Goal: Task Accomplishment & Management: Complete application form

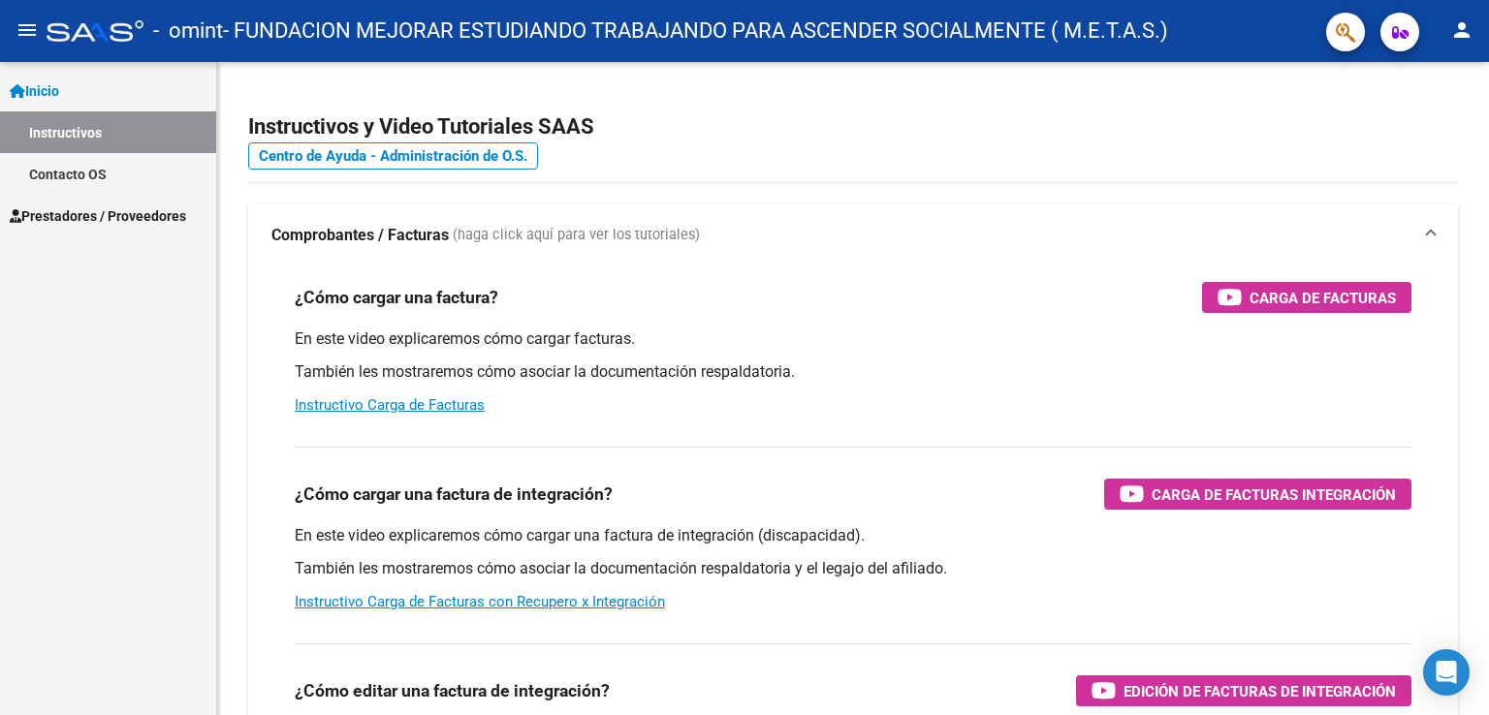
click at [51, 122] on link "Instructivos" at bounding box center [108, 132] width 216 height 42
click at [66, 219] on span "Prestadores / Proveedores" at bounding box center [98, 216] width 176 height 21
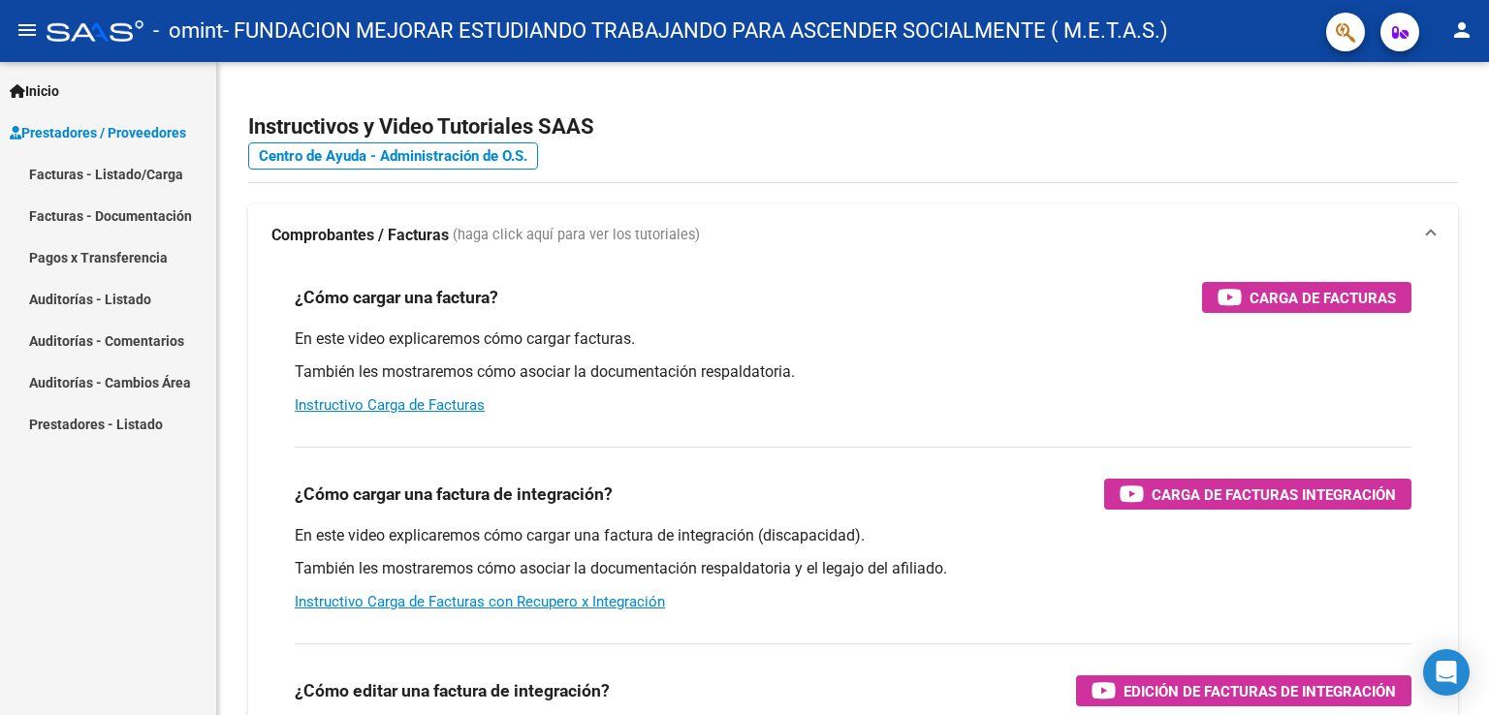
click at [79, 174] on link "Facturas - Listado/Carga" at bounding box center [108, 174] width 216 height 42
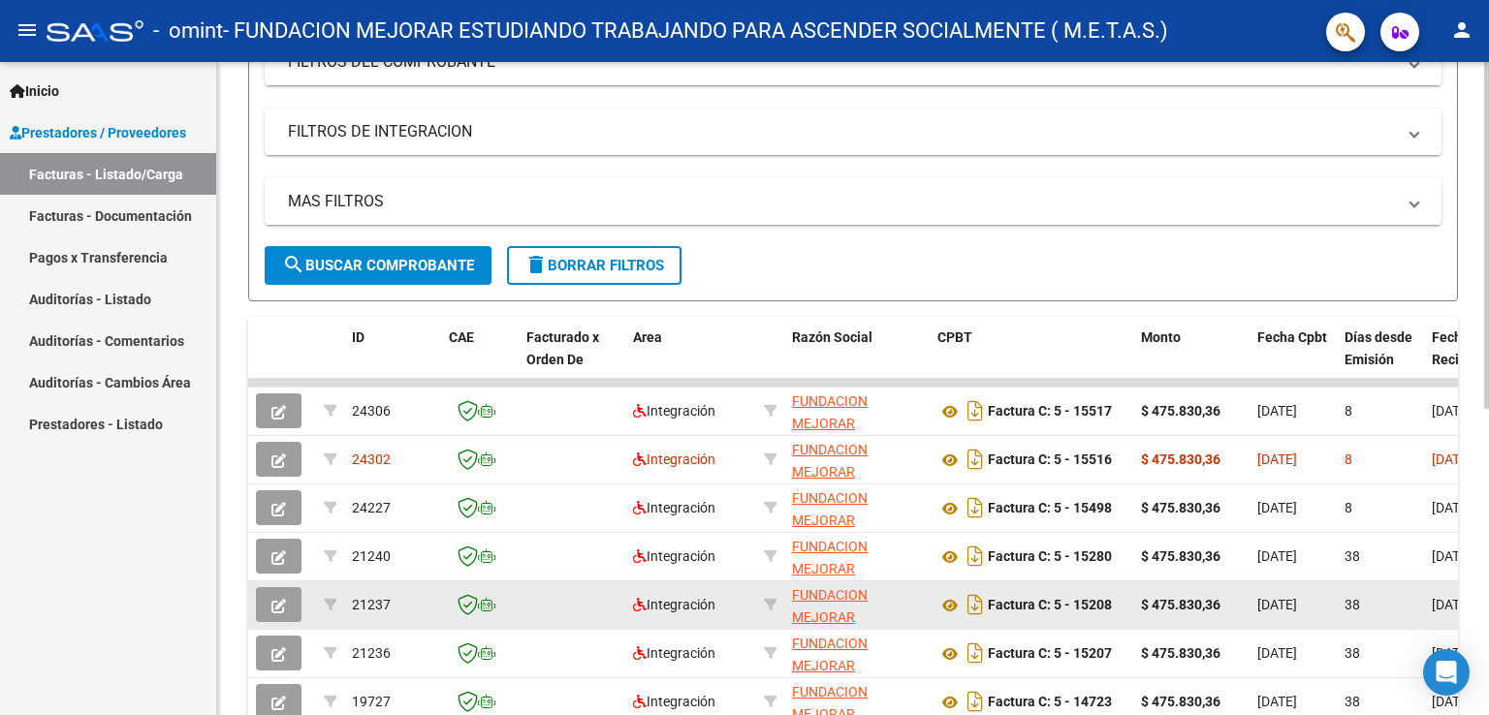
scroll to position [388, 0]
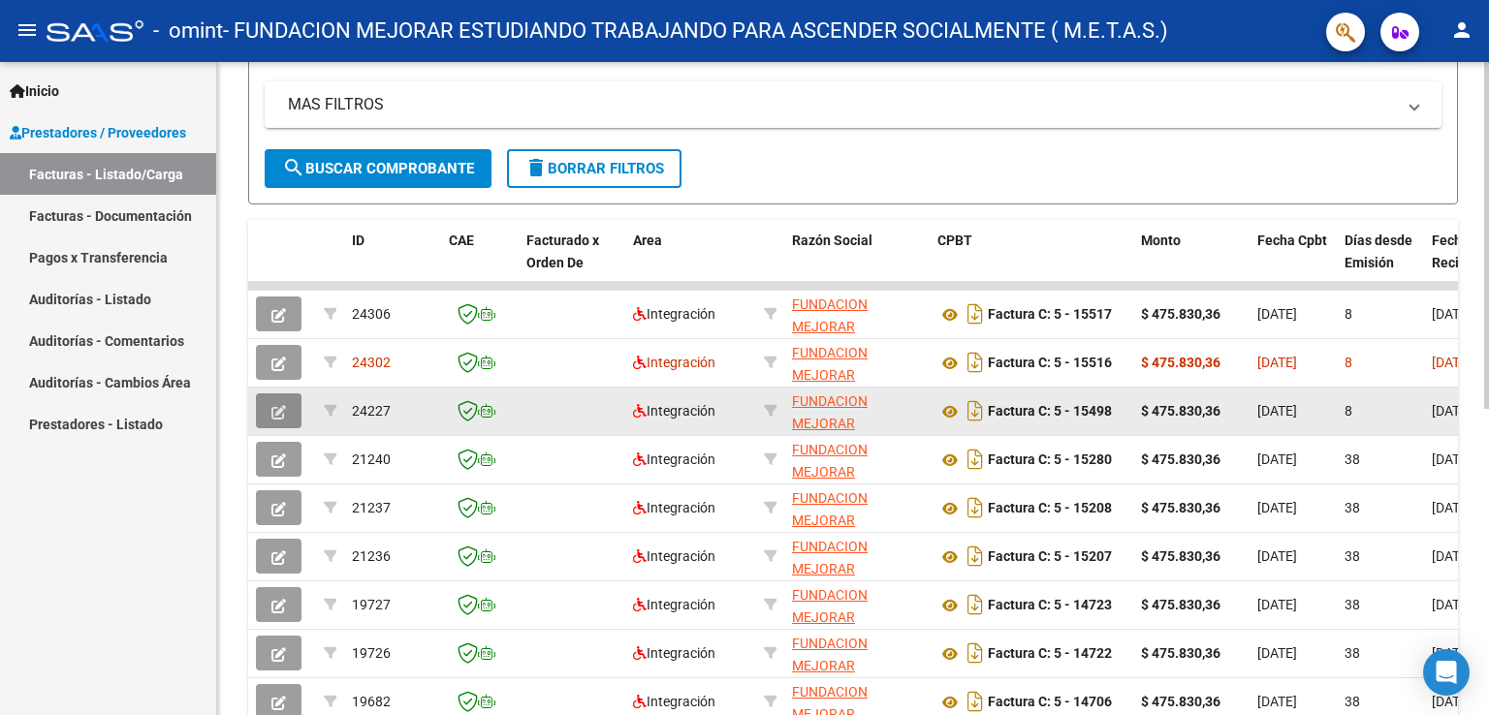
click at [279, 411] on icon "button" at bounding box center [278, 412] width 15 height 15
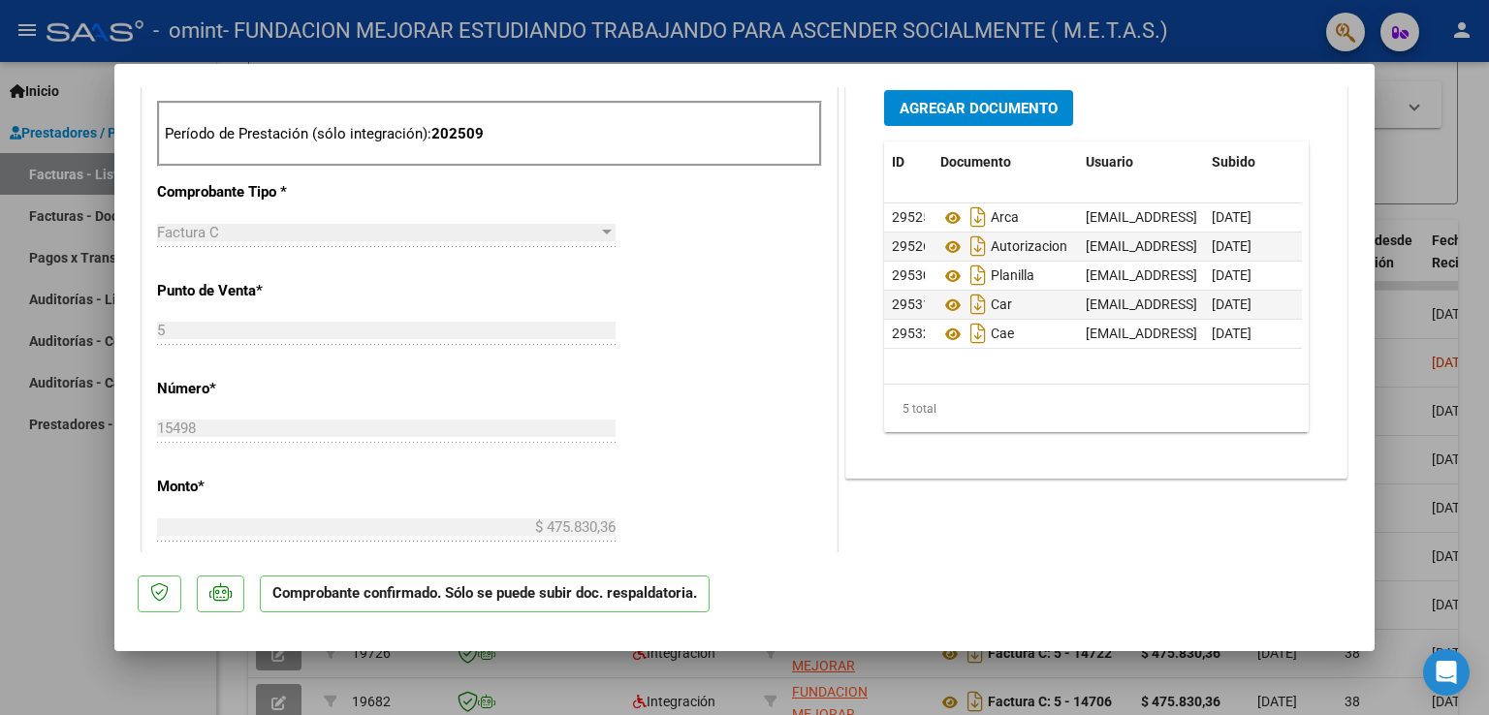
scroll to position [886, 0]
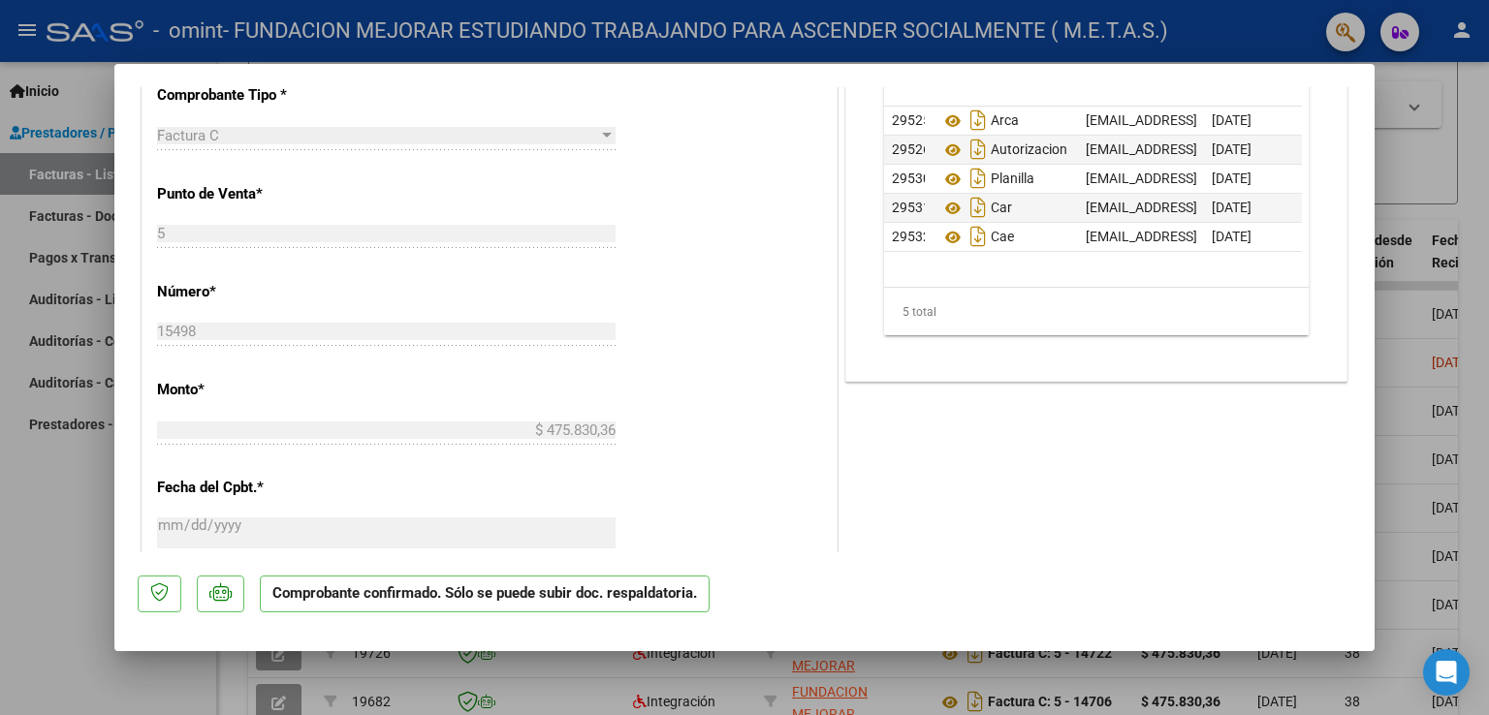
click at [52, 540] on div at bounding box center [744, 357] width 1489 height 715
type input "$ 0,00"
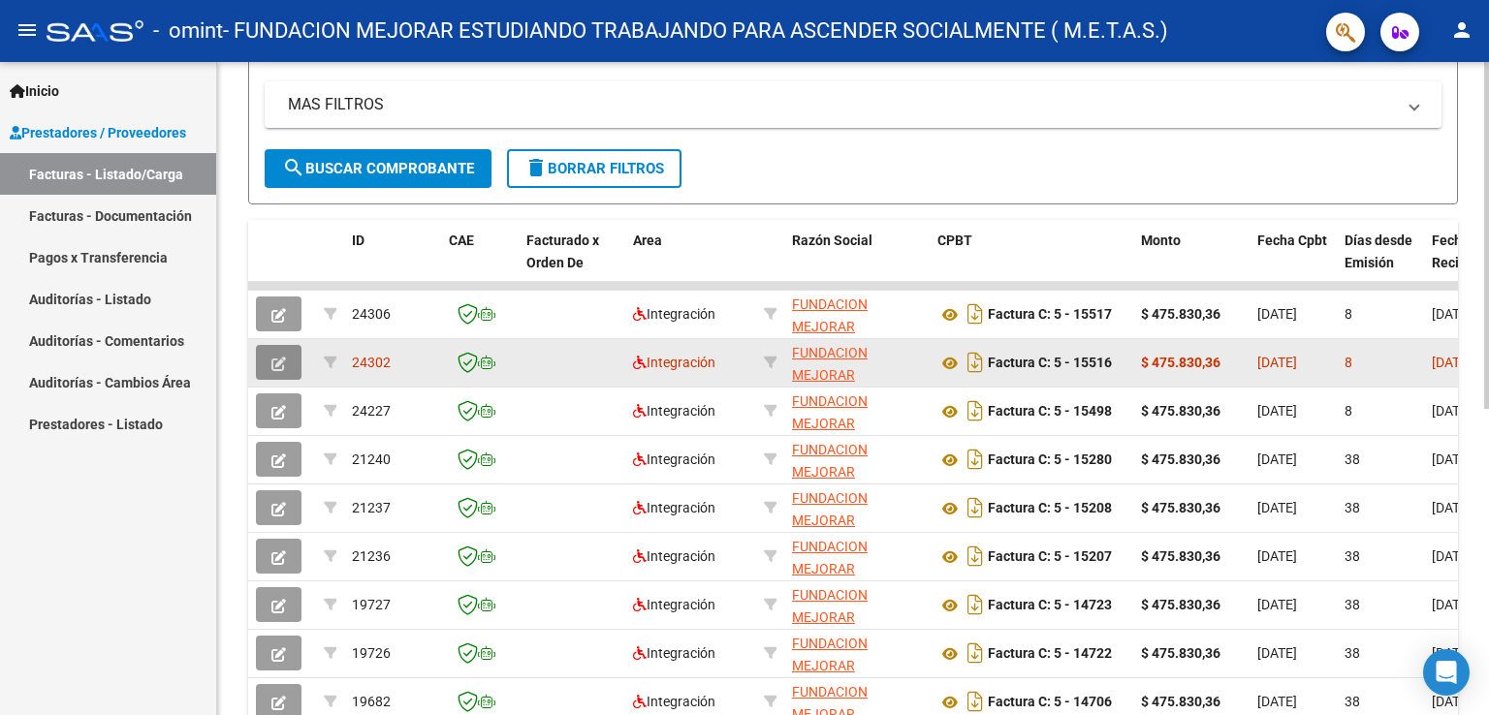
click at [279, 362] on icon "button" at bounding box center [278, 364] width 15 height 15
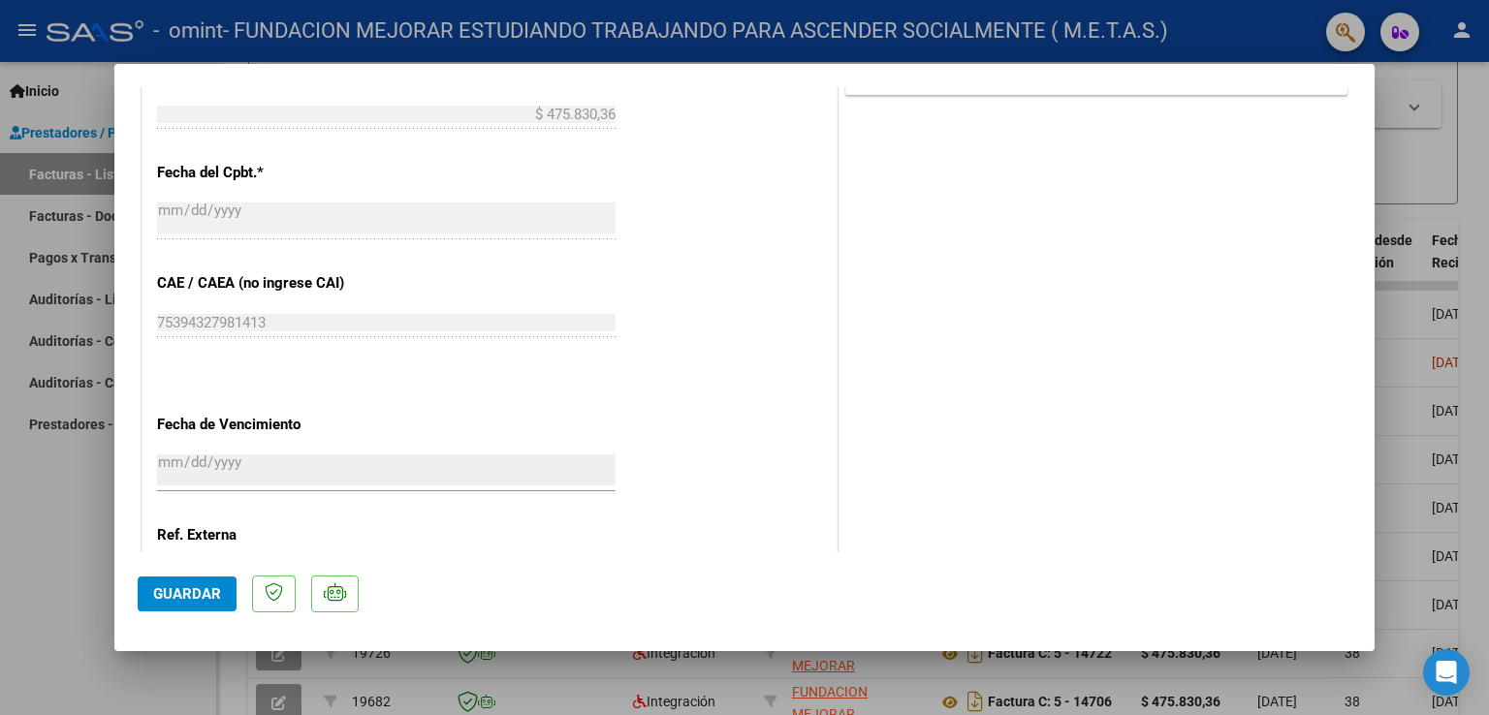
scroll to position [1197, 0]
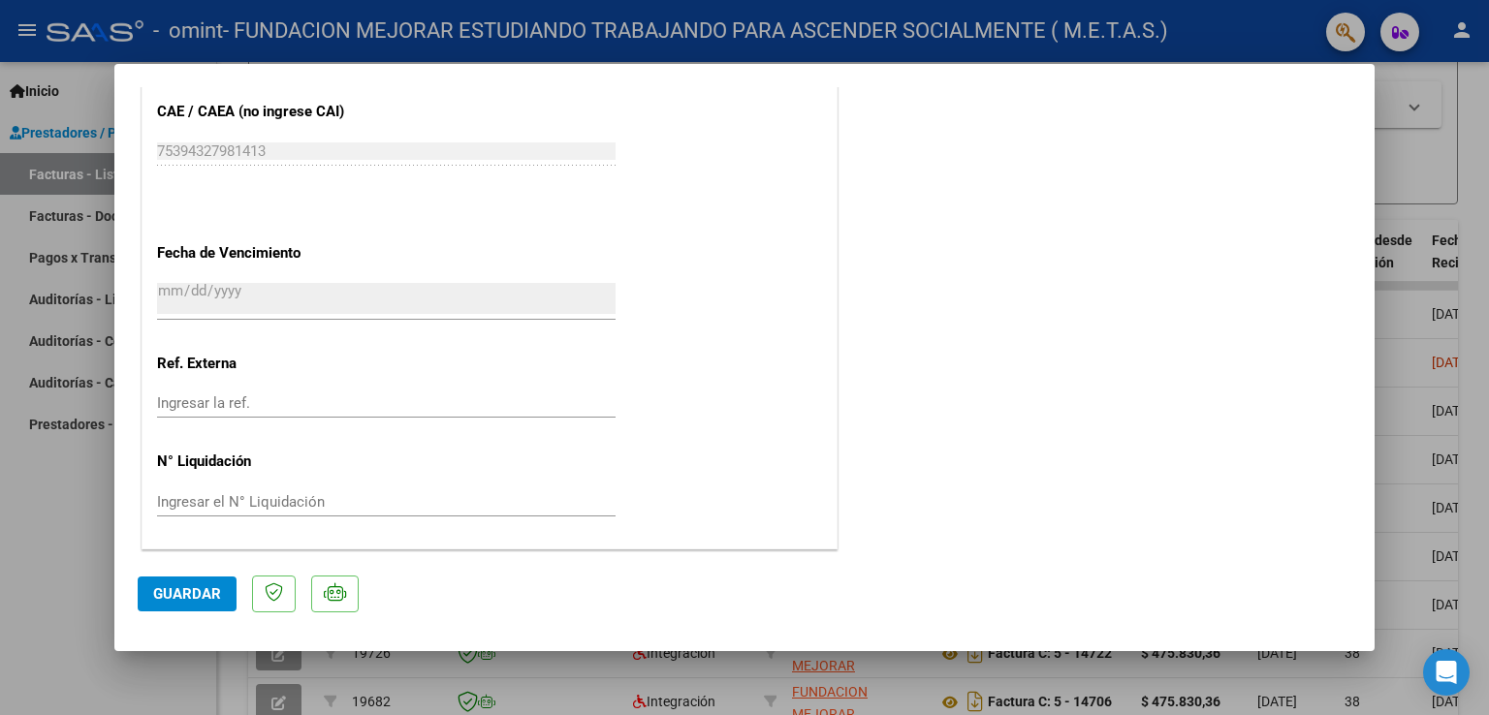
click at [79, 482] on div at bounding box center [744, 357] width 1489 height 715
type input "$ 0,00"
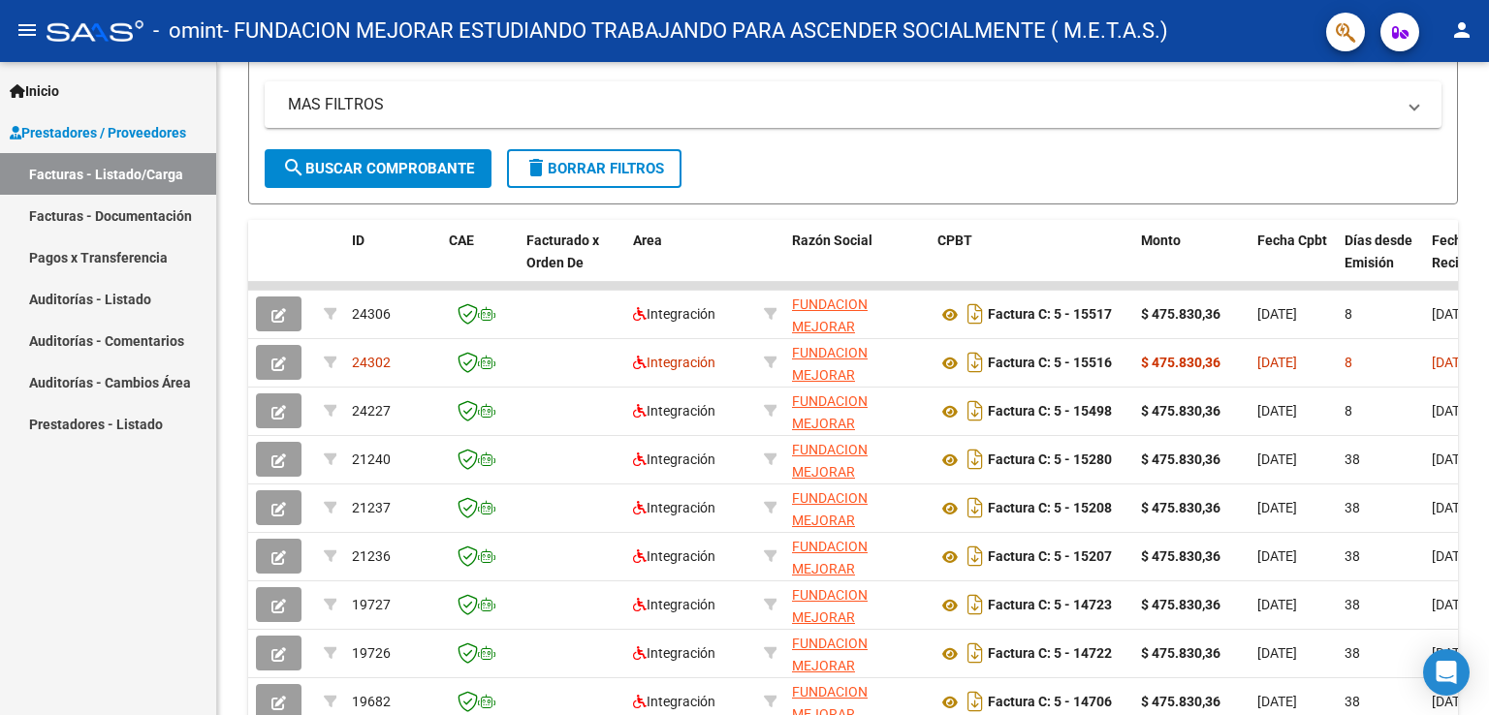
click at [1454, 30] on mat-icon "person" at bounding box center [1461, 29] width 23 height 23
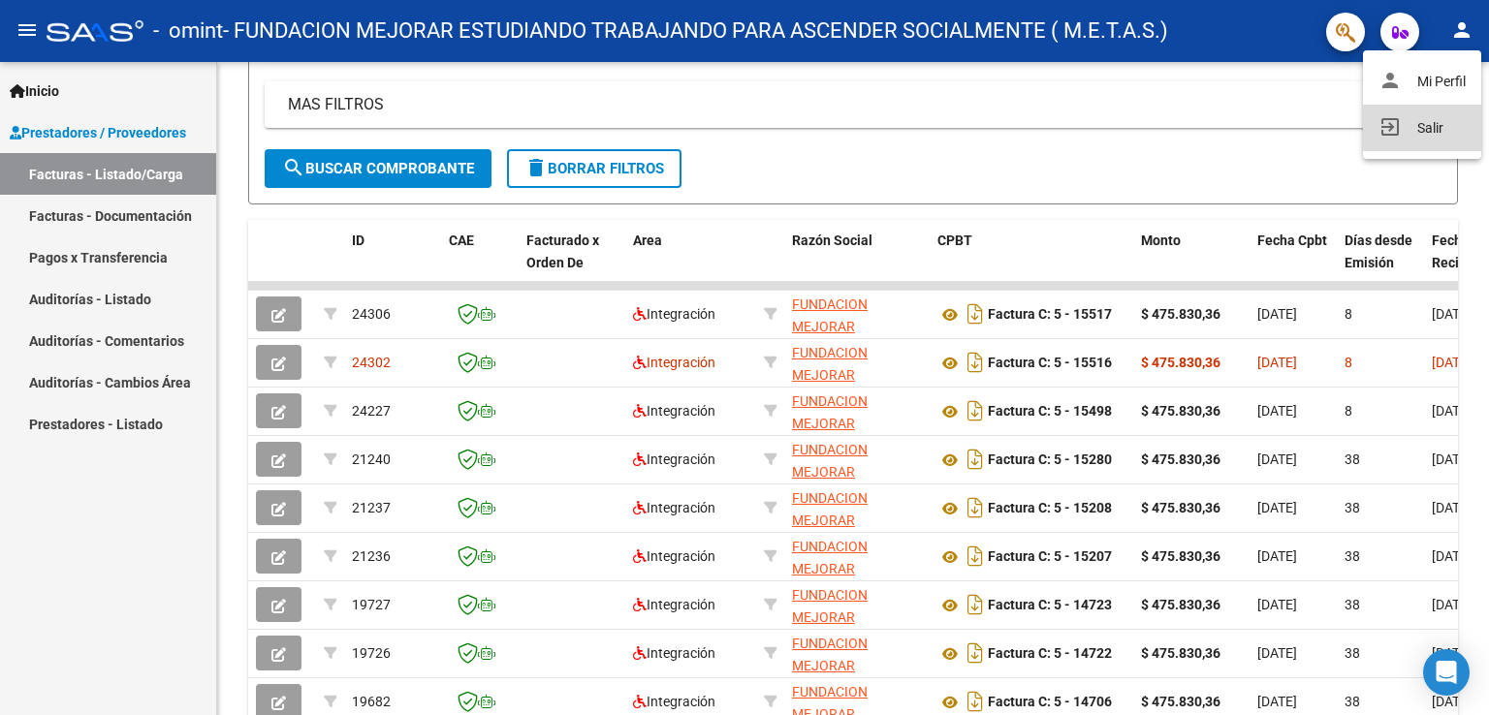
click at [1425, 133] on button "exit_to_app Salir" at bounding box center [1422, 128] width 118 height 47
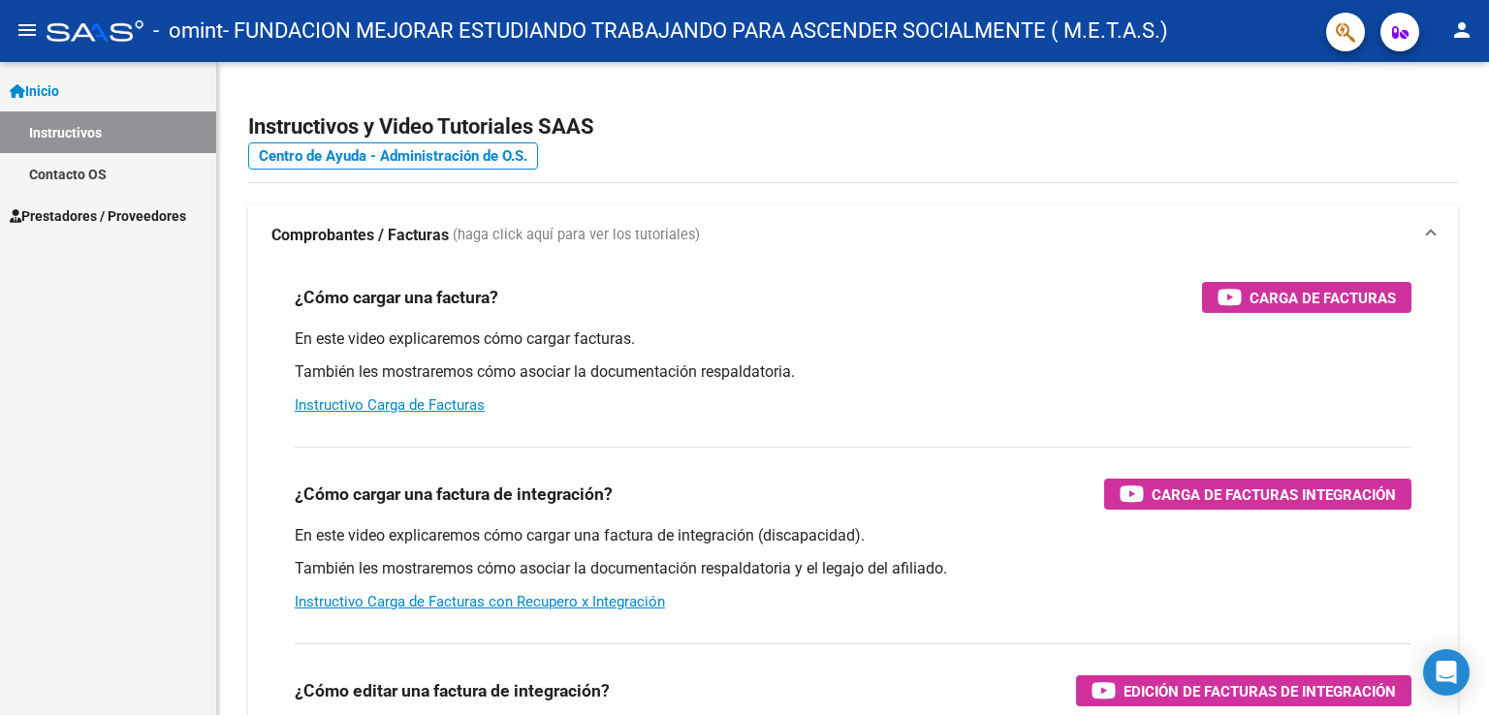
click at [74, 214] on span "Prestadores / Proveedores" at bounding box center [98, 216] width 176 height 21
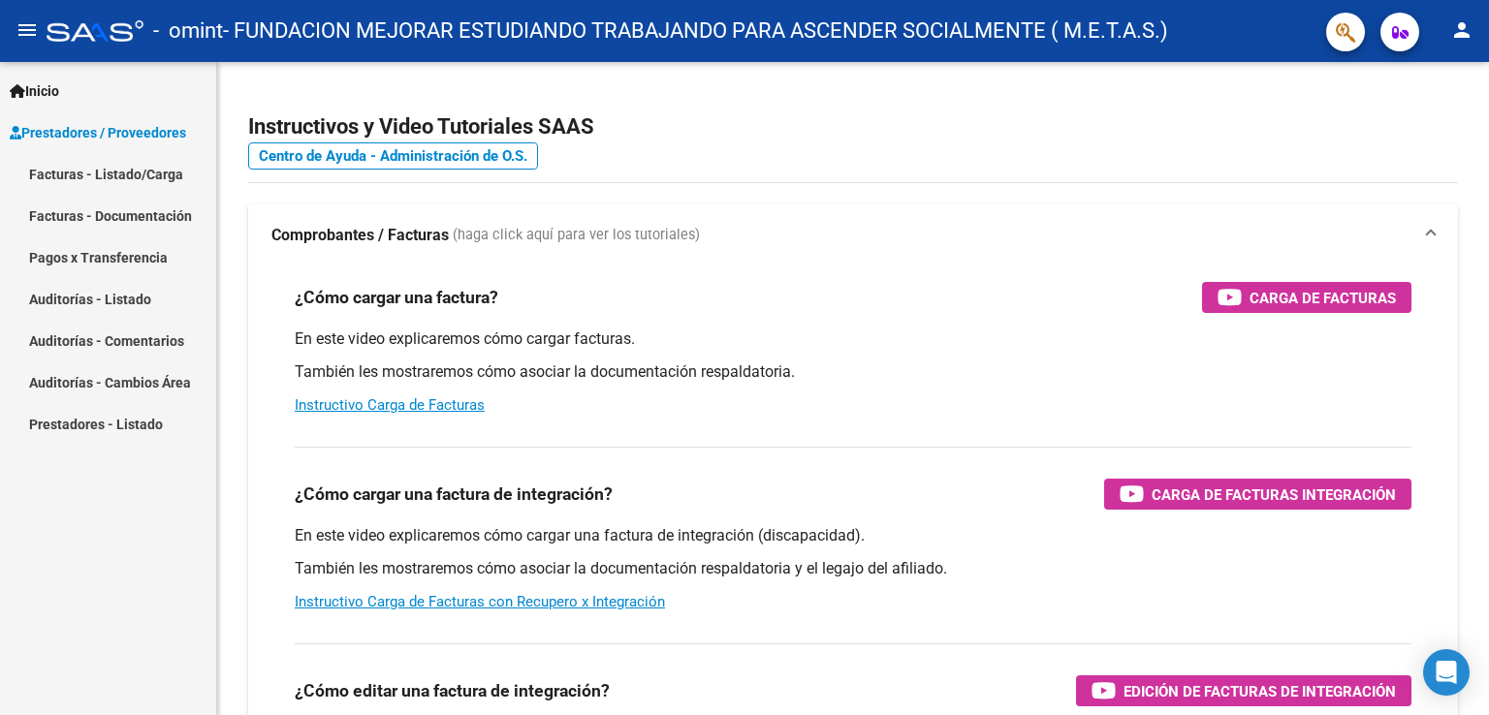
click at [109, 173] on link "Facturas - Listado/Carga" at bounding box center [108, 174] width 216 height 42
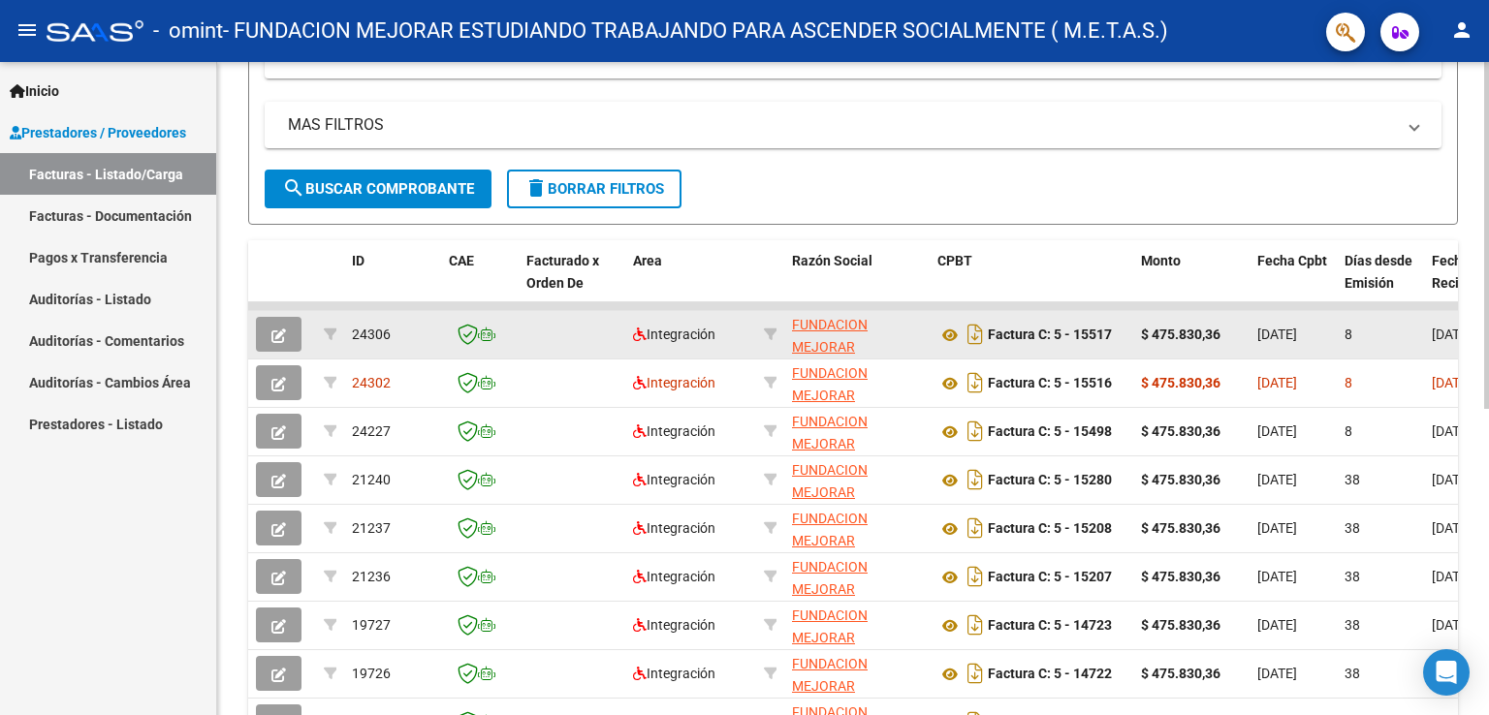
scroll to position [388, 0]
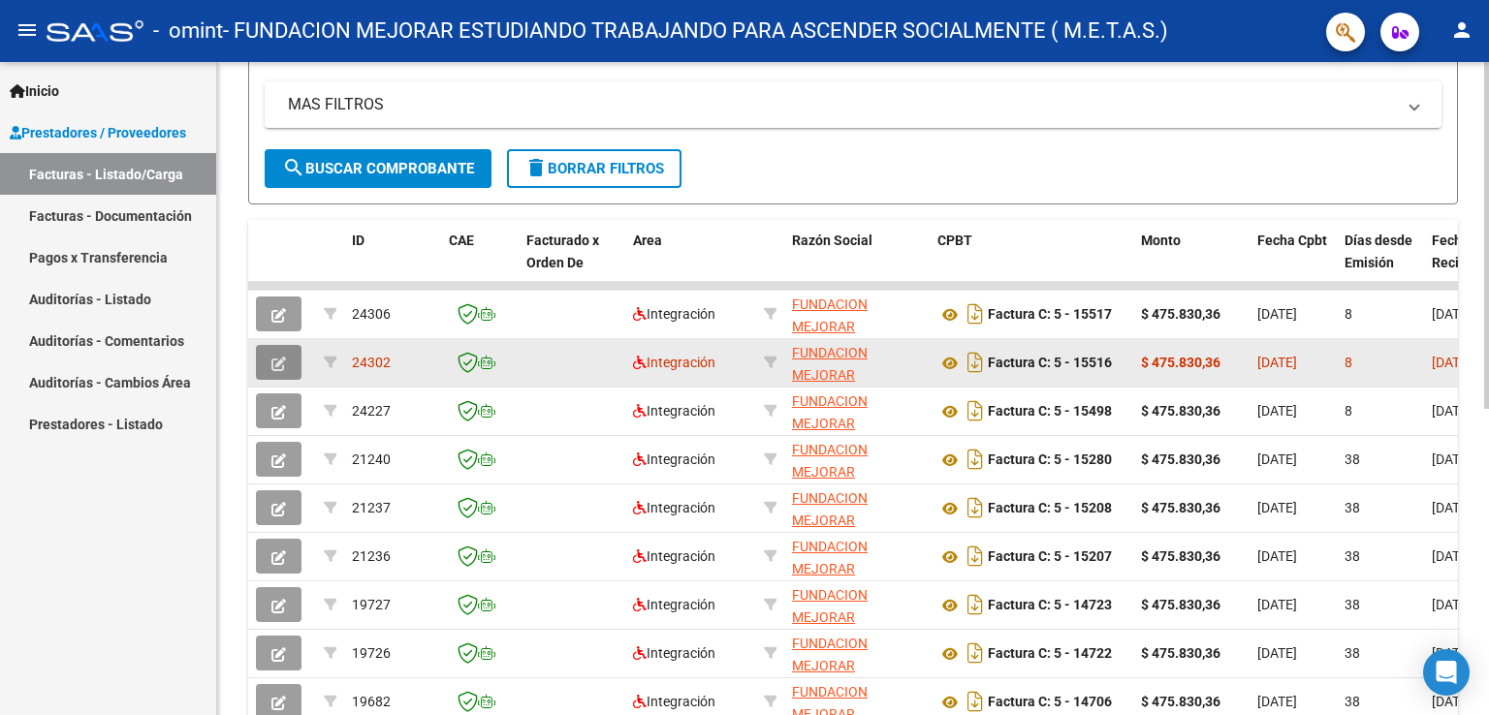
click at [283, 360] on icon "button" at bounding box center [278, 364] width 15 height 15
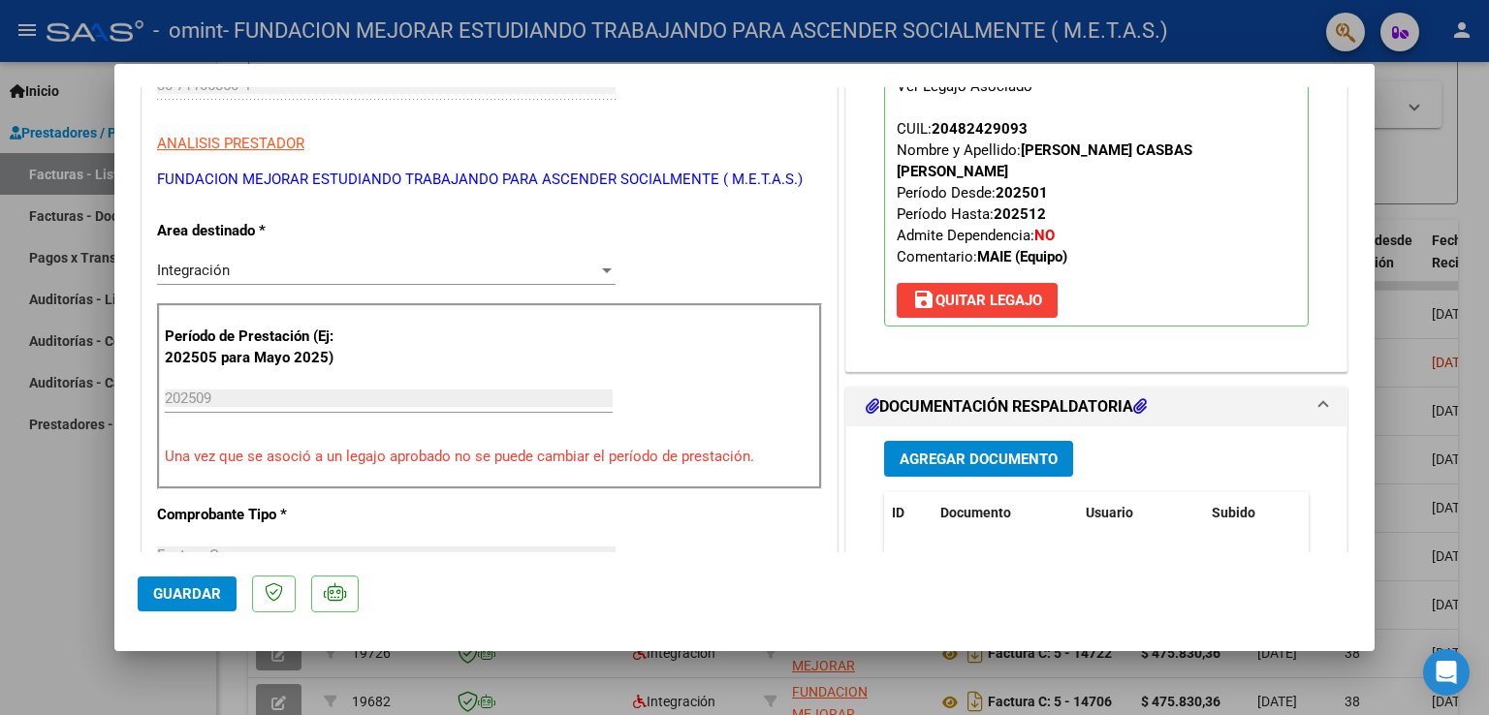
scroll to position [194, 0]
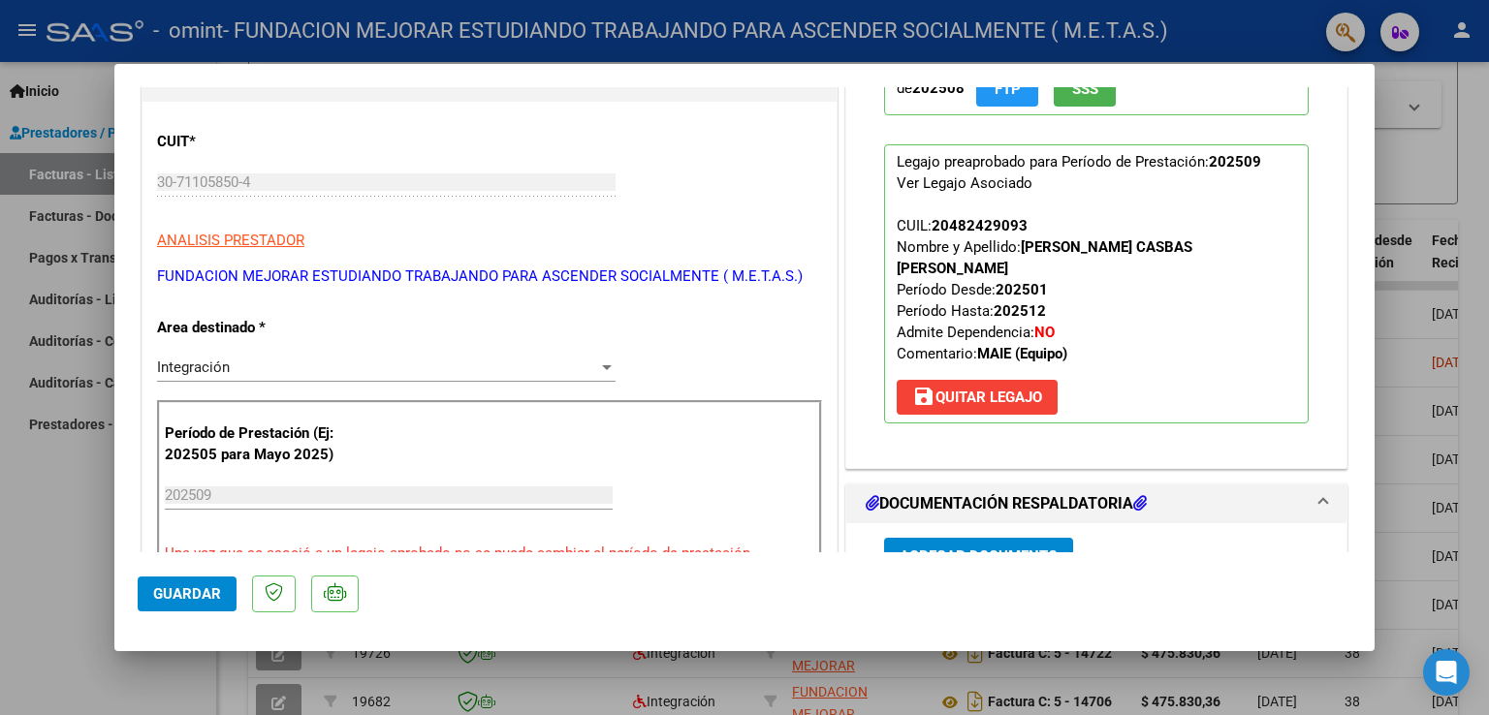
click at [32, 502] on div at bounding box center [744, 357] width 1489 height 715
type input "$ 0,00"
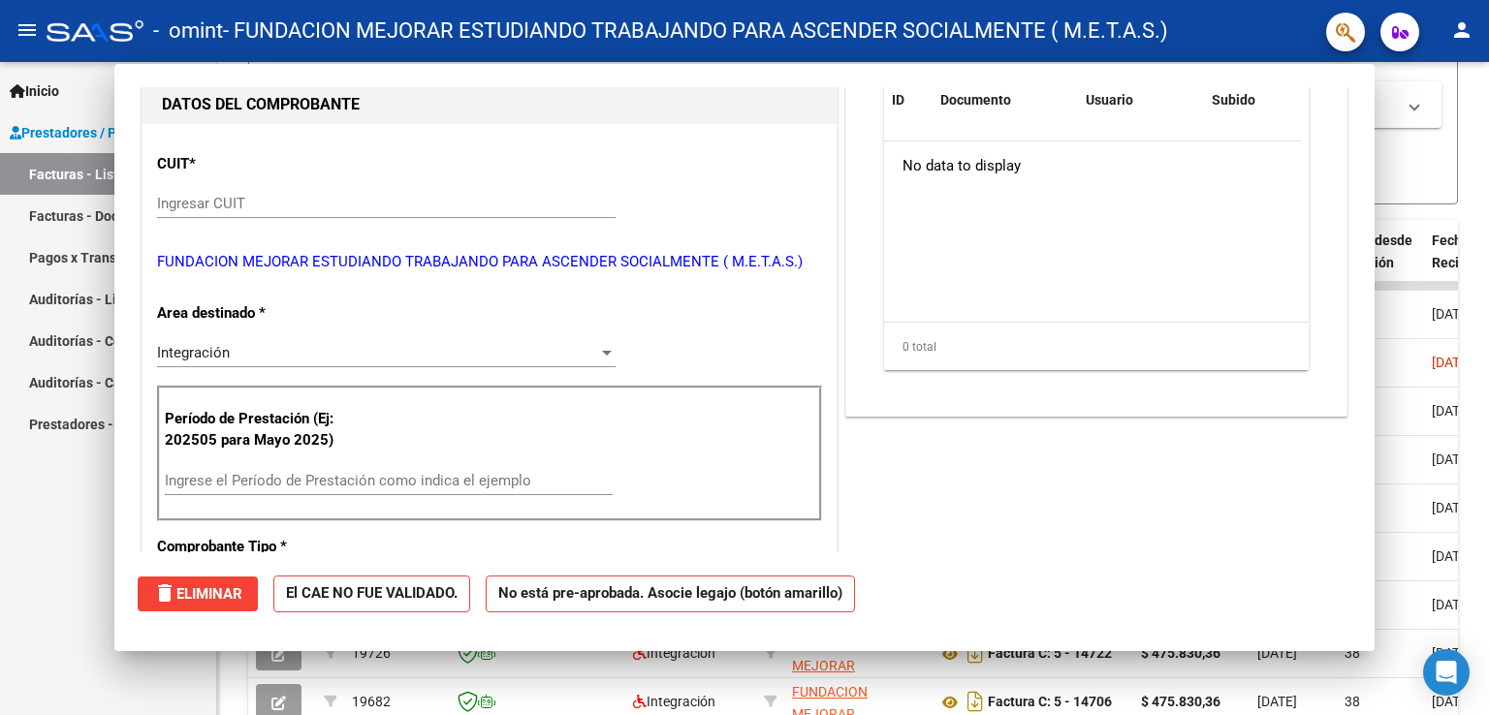
scroll to position [215, 0]
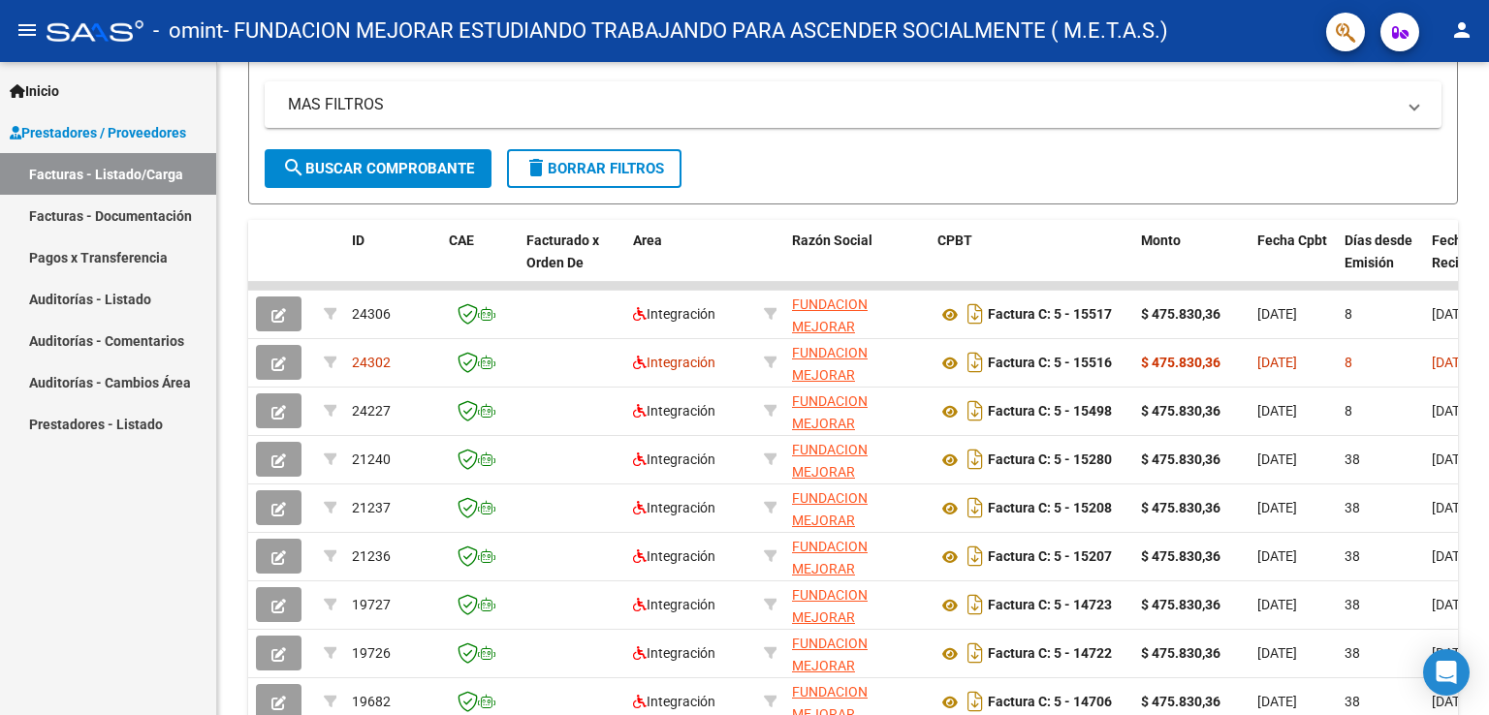
click at [1464, 32] on mat-icon "person" at bounding box center [1461, 29] width 23 height 23
click at [1418, 129] on button "exit_to_app Salir" at bounding box center [1422, 128] width 118 height 47
